Goal: Task Accomplishment & Management: Use online tool/utility

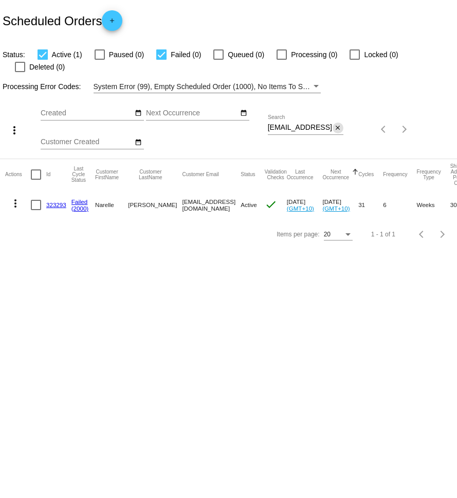
click at [339, 124] on mat-icon "close" at bounding box center [337, 128] width 7 height 8
click at [246, 108] on div "date_range" at bounding box center [244, 113] width 11 height 11
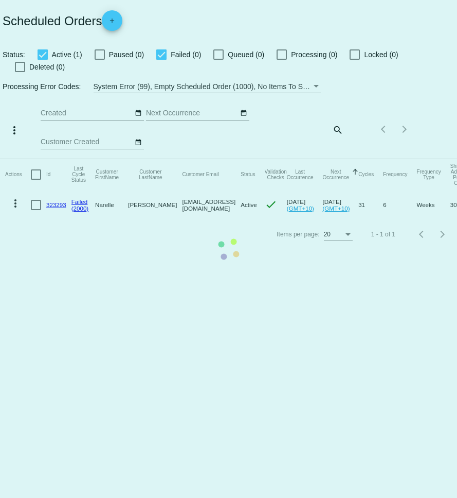
click at [245, 159] on mat-table "Actions Id Last Cycle Status Customer FirstName Customer LastName Customer Emai…" at bounding box center [228, 189] width 457 height 61
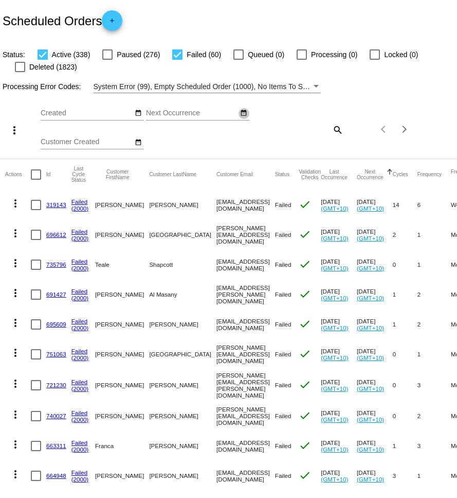
click at [243, 115] on mat-icon "date_range" at bounding box center [243, 113] width 7 height 8
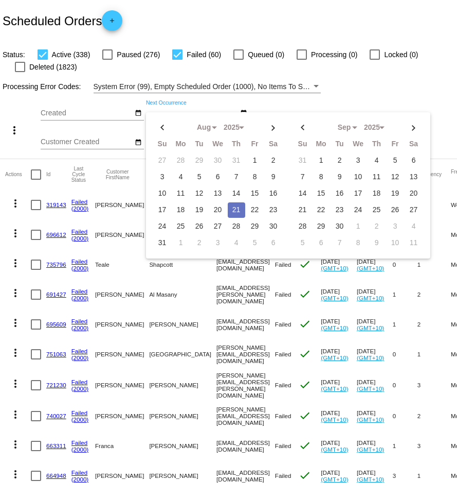
scroll to position [8, 0]
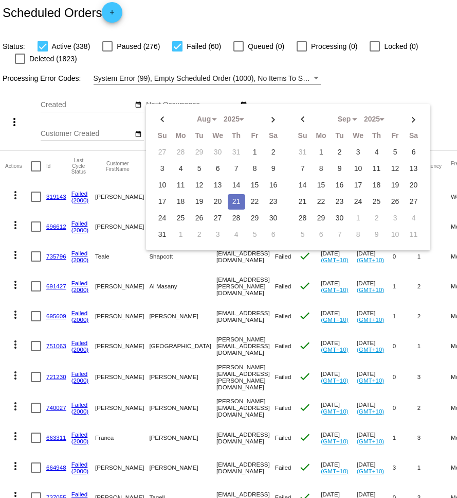
click at [237, 200] on td "21" at bounding box center [236, 201] width 17 height 15
click at [254, 200] on td "22" at bounding box center [254, 201] width 17 height 15
type input "08/21/2025 - 08/22/2025"
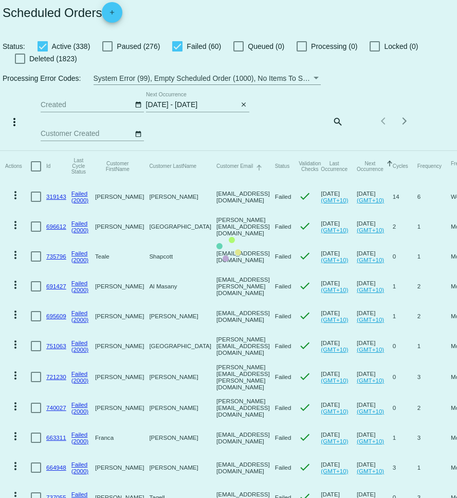
scroll to position [0, 0]
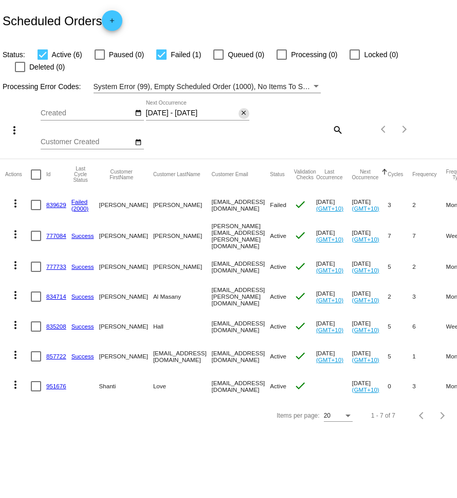
click at [245, 109] on mat-icon "close" at bounding box center [243, 113] width 7 height 8
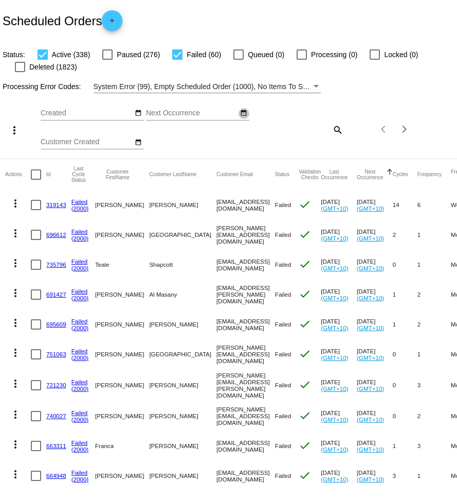
click at [245, 114] on mat-icon "date_range" at bounding box center [243, 113] width 7 height 8
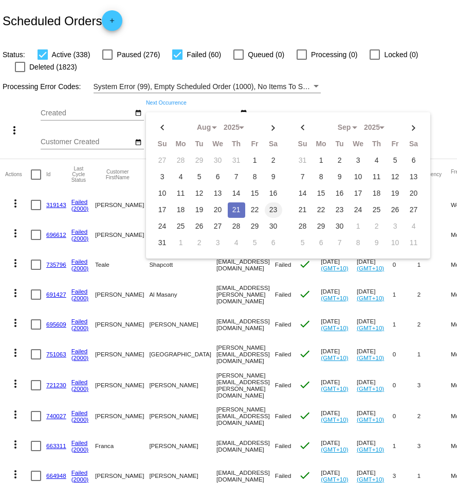
click at [271, 211] on td "23" at bounding box center [273, 209] width 17 height 15
click at [234, 209] on td "21" at bounding box center [236, 209] width 17 height 15
click at [274, 210] on td "23" at bounding box center [273, 209] width 17 height 15
type input "08/21/2025 - 08/23/2025"
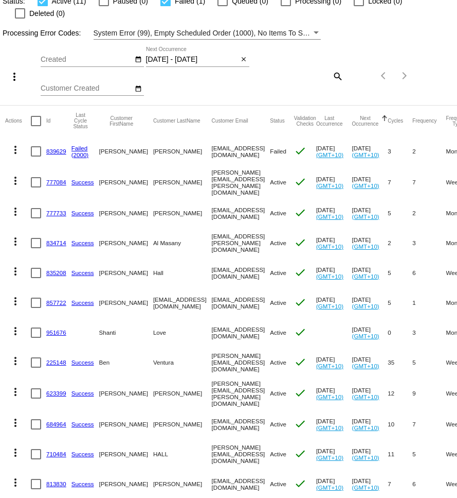
scroll to position [79, 0]
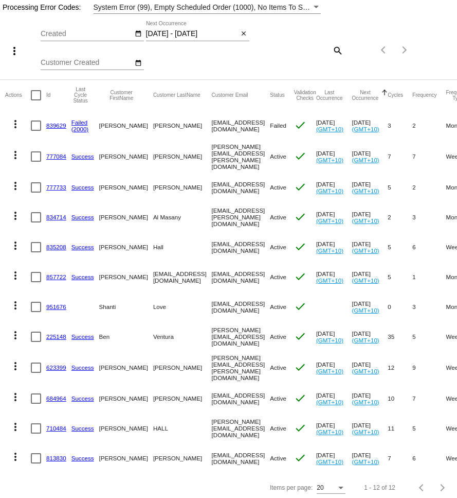
click at [14, 420] on mat-icon "more_vert" at bounding box center [15, 426] width 12 height 12
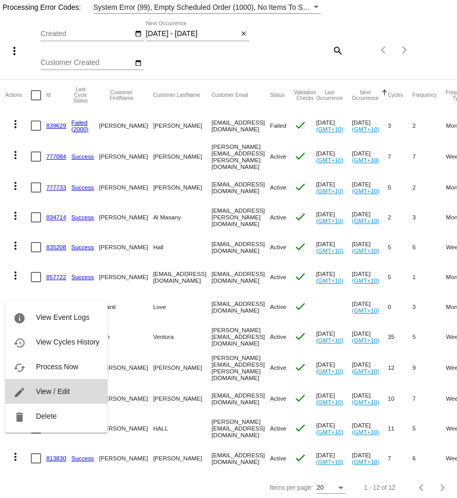
click at [65, 391] on span "View / Edit" at bounding box center [53, 391] width 34 height 8
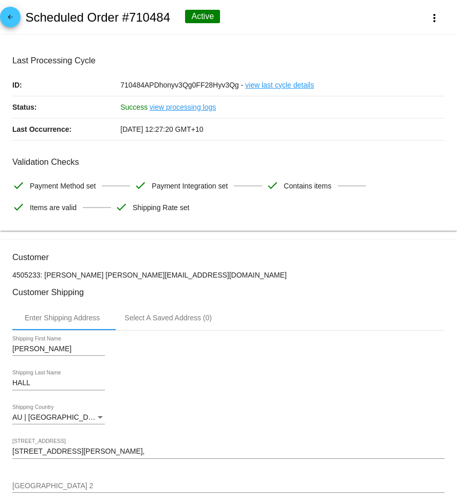
click at [10, 18] on mat-icon "arrow_back" at bounding box center [10, 19] width 12 height 12
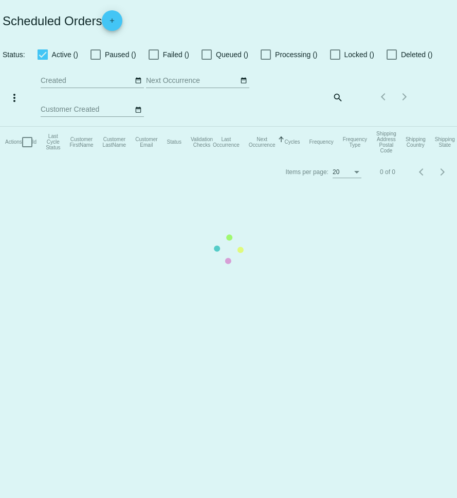
checkbox input "true"
type input "08/21/2025 - 08/23/2025"
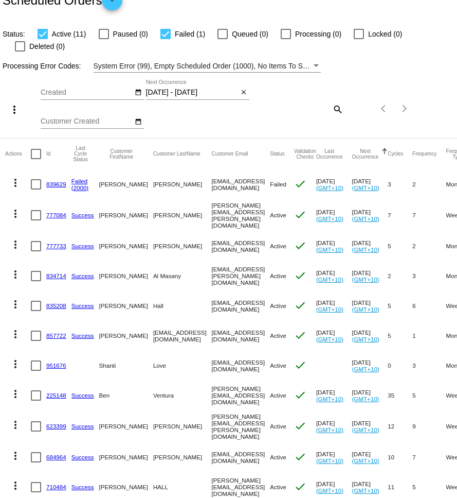
scroll to position [79, 0]
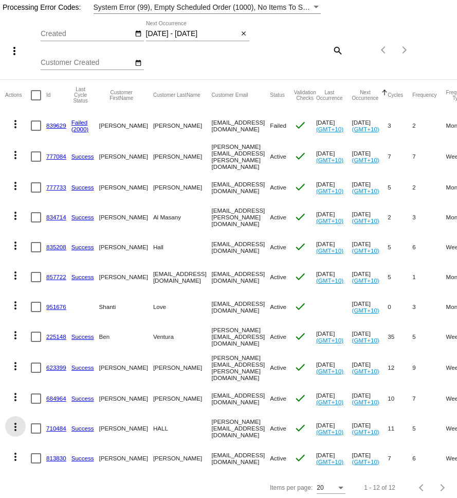
click at [16, 420] on mat-icon "more_vert" at bounding box center [15, 426] width 12 height 12
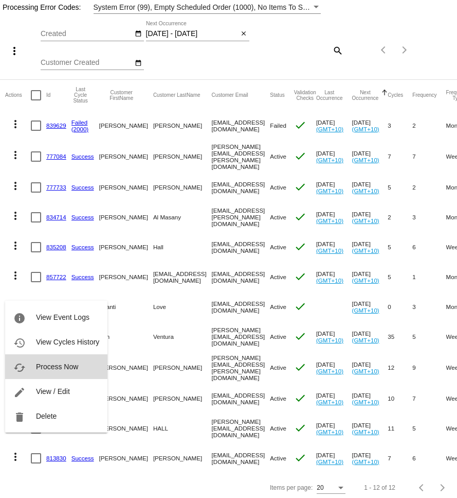
click at [75, 369] on span "Process Now" at bounding box center [57, 366] width 42 height 8
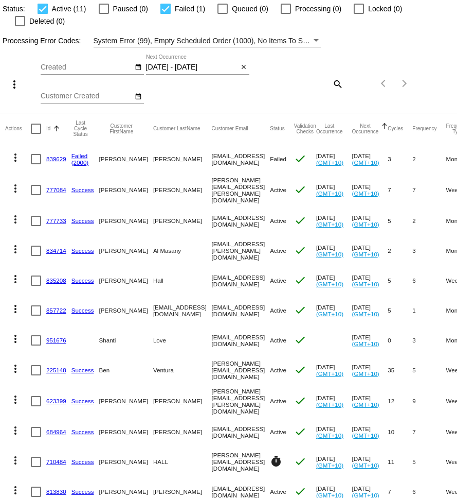
scroll to position [0, 0]
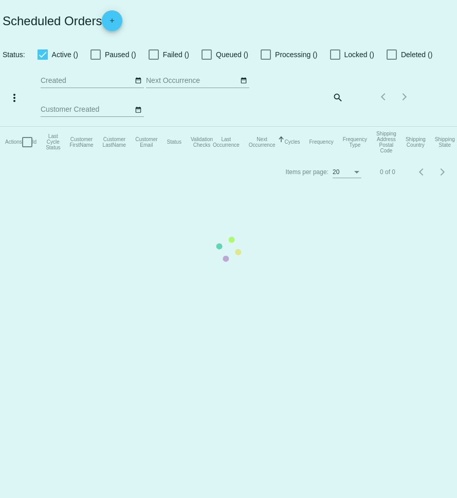
checkbox input "true"
type input "08/21/2025 - 08/23/2025"
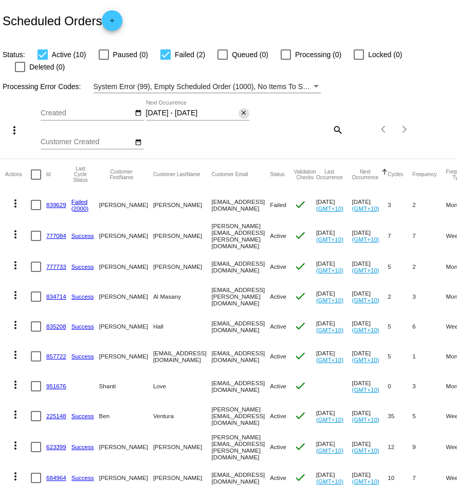
click at [249, 114] on button "close" at bounding box center [244, 113] width 11 height 11
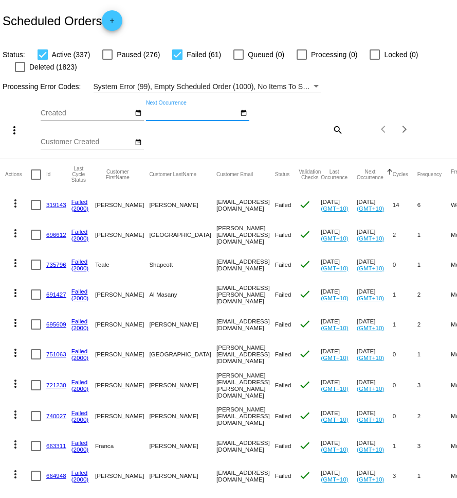
click at [344, 129] on div "Items per page: 20 1 - 20 of 398" at bounding box center [382, 129] width 76 height 29
click at [338, 130] on mat-icon "search" at bounding box center [337, 129] width 12 height 16
click at [330, 130] on input "Search" at bounding box center [306, 127] width 76 height 8
paste input "[PERSON_NAME][EMAIL_ADDRESS][DOMAIN_NAME]"
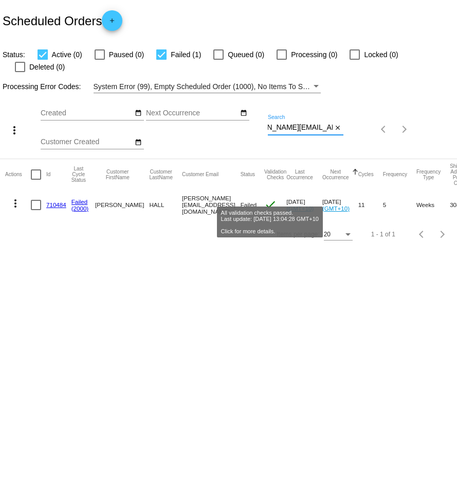
type input "[PERSON_NAME][EMAIL_ADDRESS][DOMAIN_NAME]"
click at [277, 198] on mat-icon "check" at bounding box center [270, 204] width 12 height 12
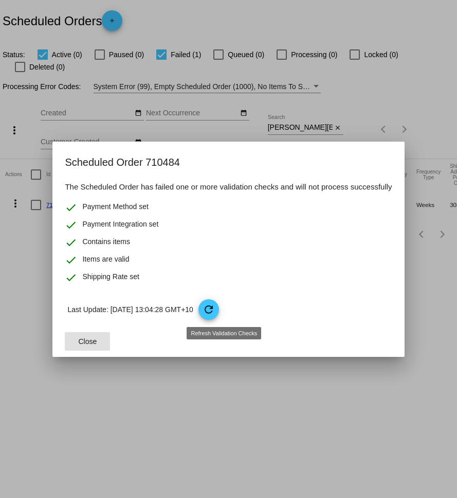
click at [215, 304] on mat-icon "refresh" at bounding box center [209, 309] width 12 height 12
click at [27, 219] on div at bounding box center [228, 249] width 457 height 498
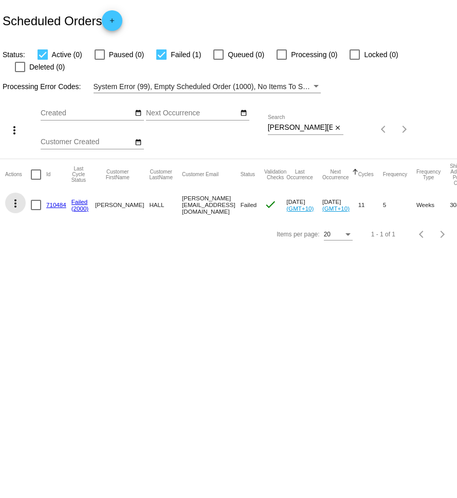
click at [19, 197] on mat-icon "more_vert" at bounding box center [15, 203] width 12 height 12
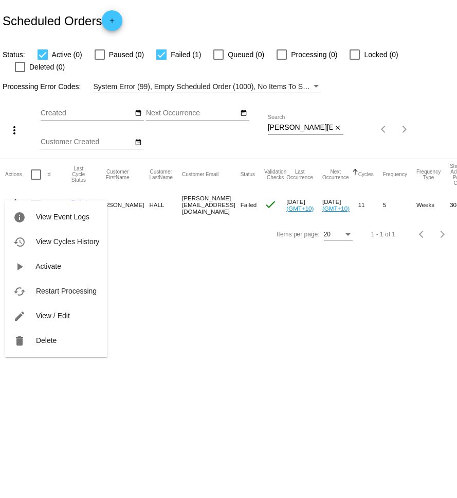
click at [74, 293] on span "Restart Processing" at bounding box center [66, 291] width 61 height 8
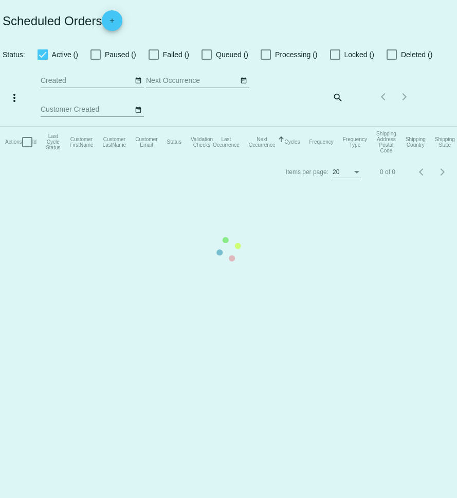
checkbox input "true"
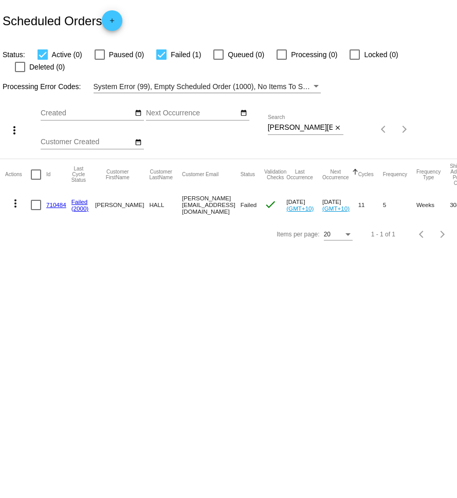
click at [12, 197] on mat-icon "more_vert" at bounding box center [15, 203] width 12 height 12
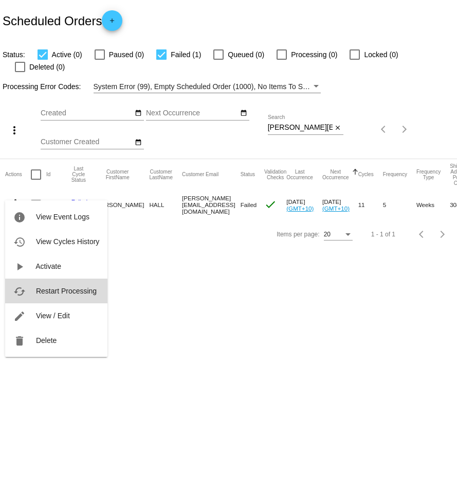
click at [55, 291] on span "Restart Processing" at bounding box center [66, 291] width 61 height 8
